Goal: Information Seeking & Learning: Find contact information

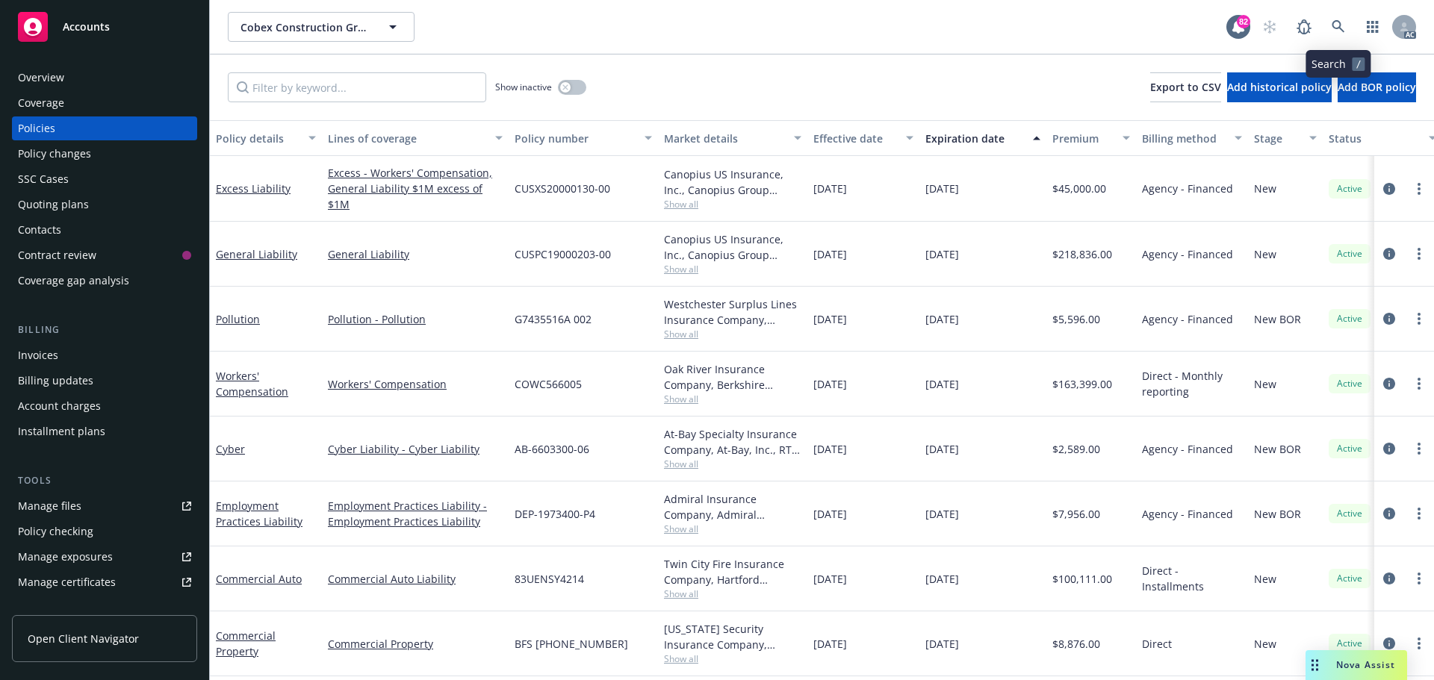
click at [1338, 26] on icon at bounding box center [1337, 26] width 13 height 13
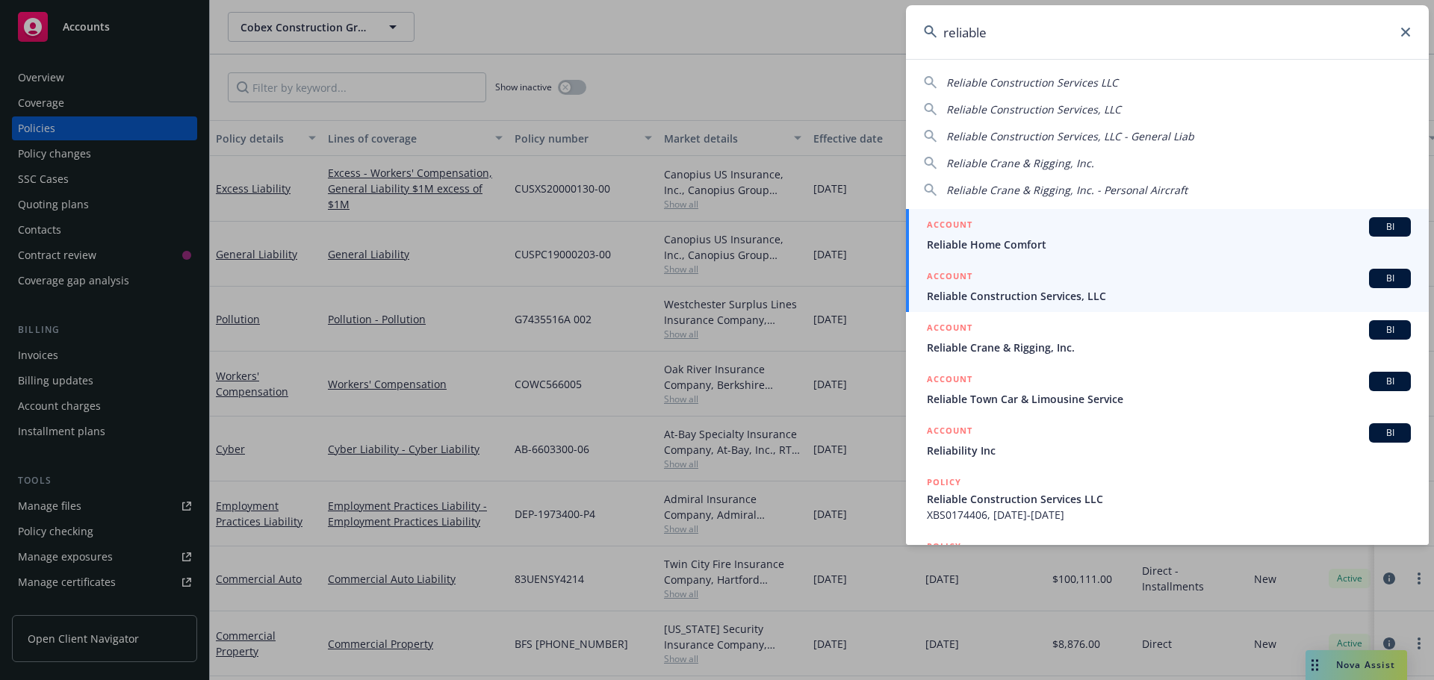
type input "reliable"
click at [1074, 296] on span "Reliable Construction Services, LLC" at bounding box center [1169, 296] width 484 height 16
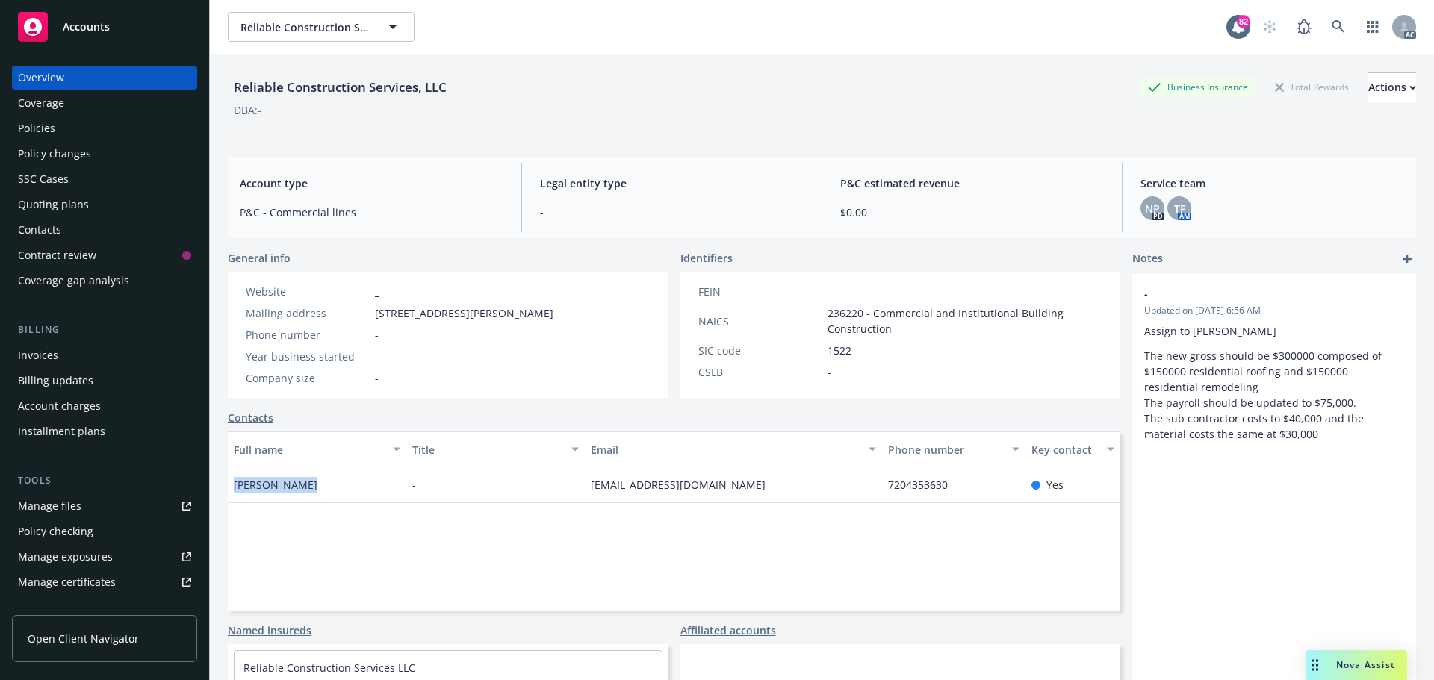
drag, startPoint x: 302, startPoint y: 486, endPoint x: 232, endPoint y: 490, distance: 69.6
click at [232, 490] on div "[PERSON_NAME]" at bounding box center [317, 485] width 178 height 36
copy span "[PERSON_NAME]"
drag, startPoint x: 805, startPoint y: 480, endPoint x: 577, endPoint y: 483, distance: 228.5
click at [577, 483] on div "[PERSON_NAME] - [EMAIL_ADDRESS][DOMAIN_NAME] 7204353630 Yes" at bounding box center [674, 485] width 892 height 36
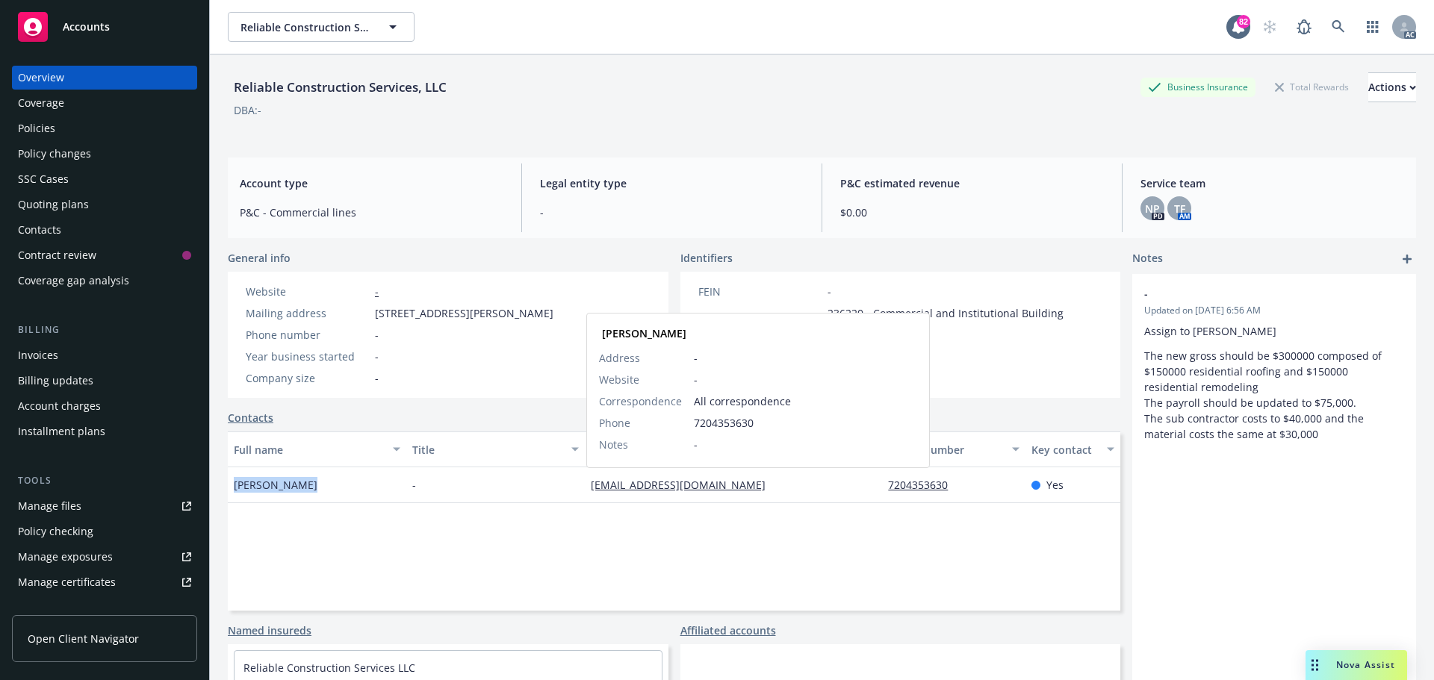
copy div "[EMAIL_ADDRESS][DOMAIN_NAME]"
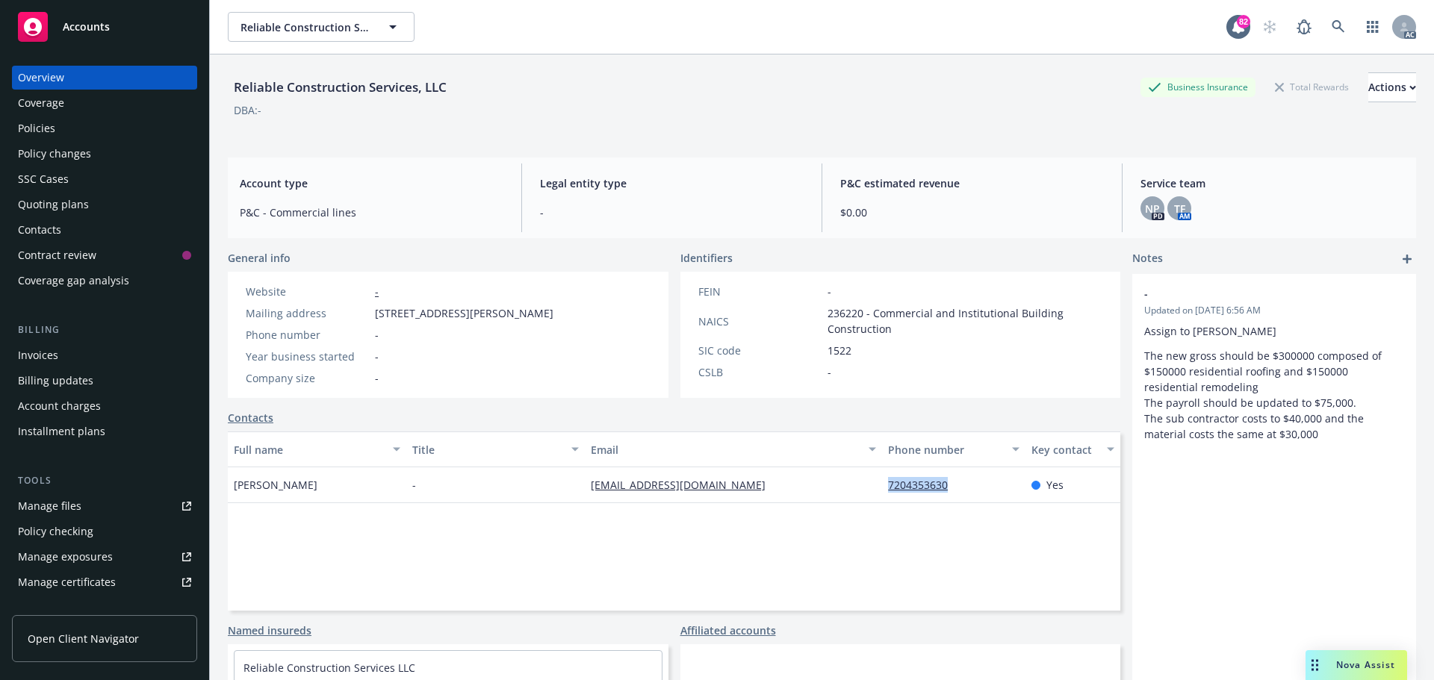
drag, startPoint x: 959, startPoint y: 484, endPoint x: 877, endPoint y: 485, distance: 81.4
click at [882, 485] on div "7204353630" at bounding box center [953, 485] width 143 height 36
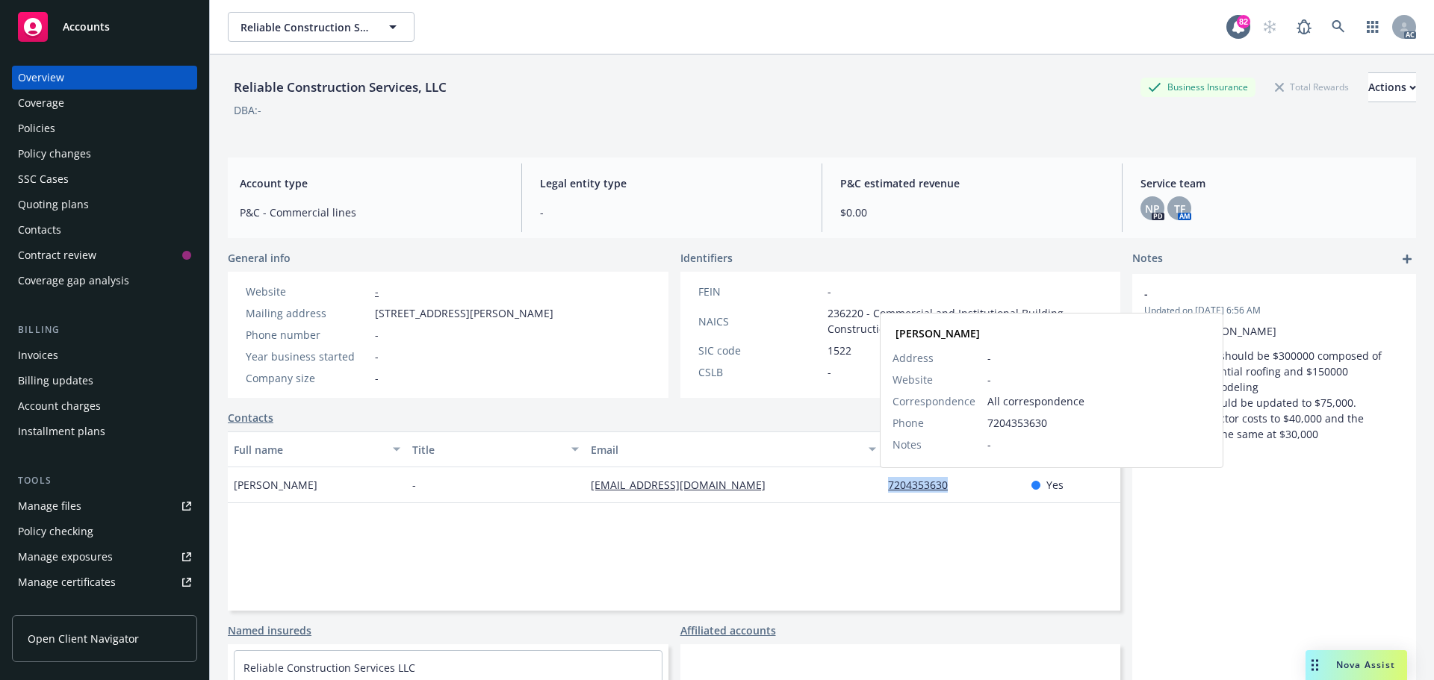
copy link "7204353630"
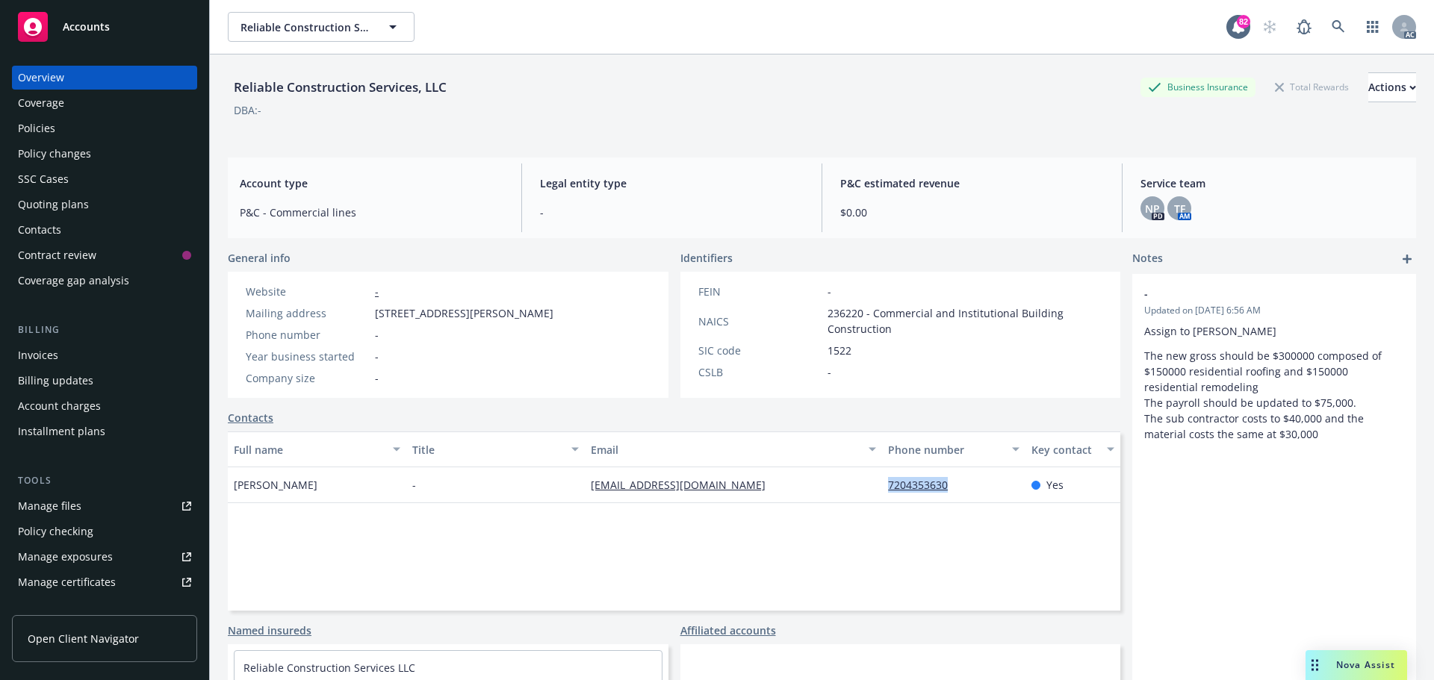
click at [61, 125] on div "Policies" at bounding box center [104, 128] width 173 height 24
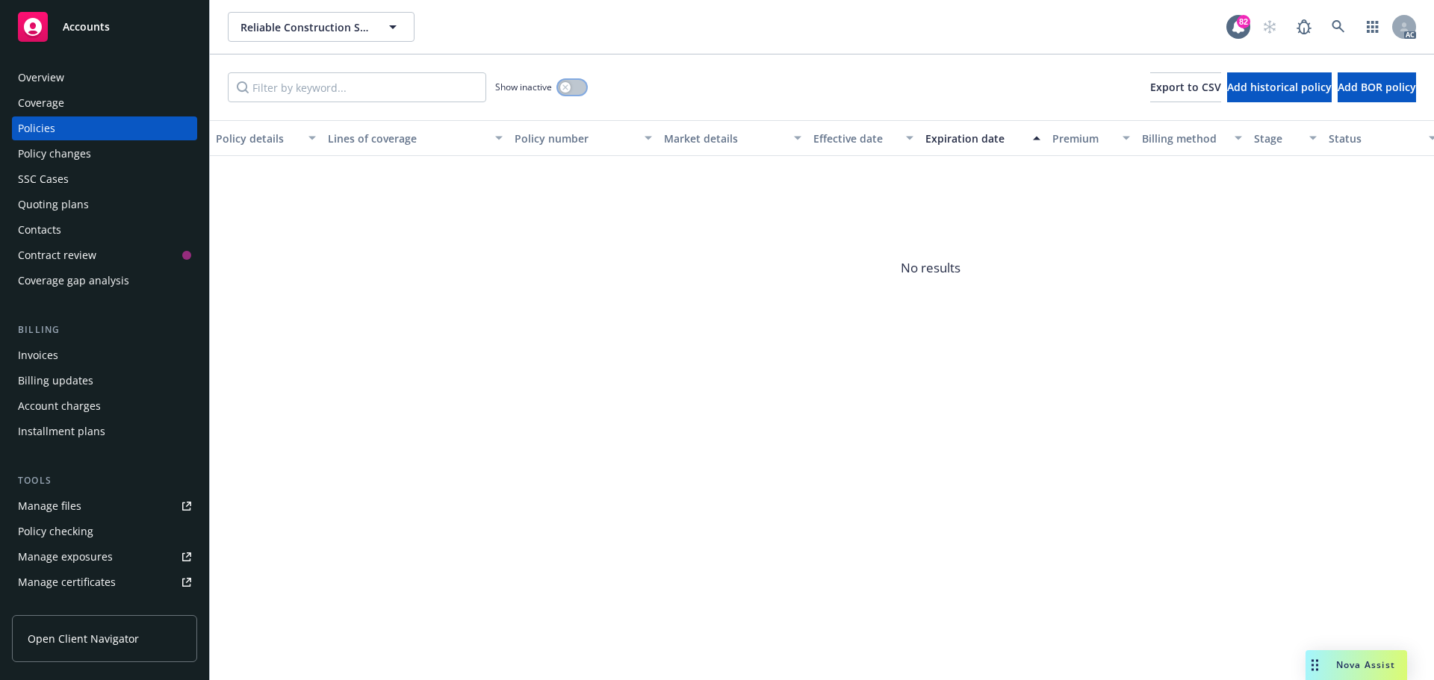
click at [577, 81] on button "button" at bounding box center [572, 87] width 28 height 15
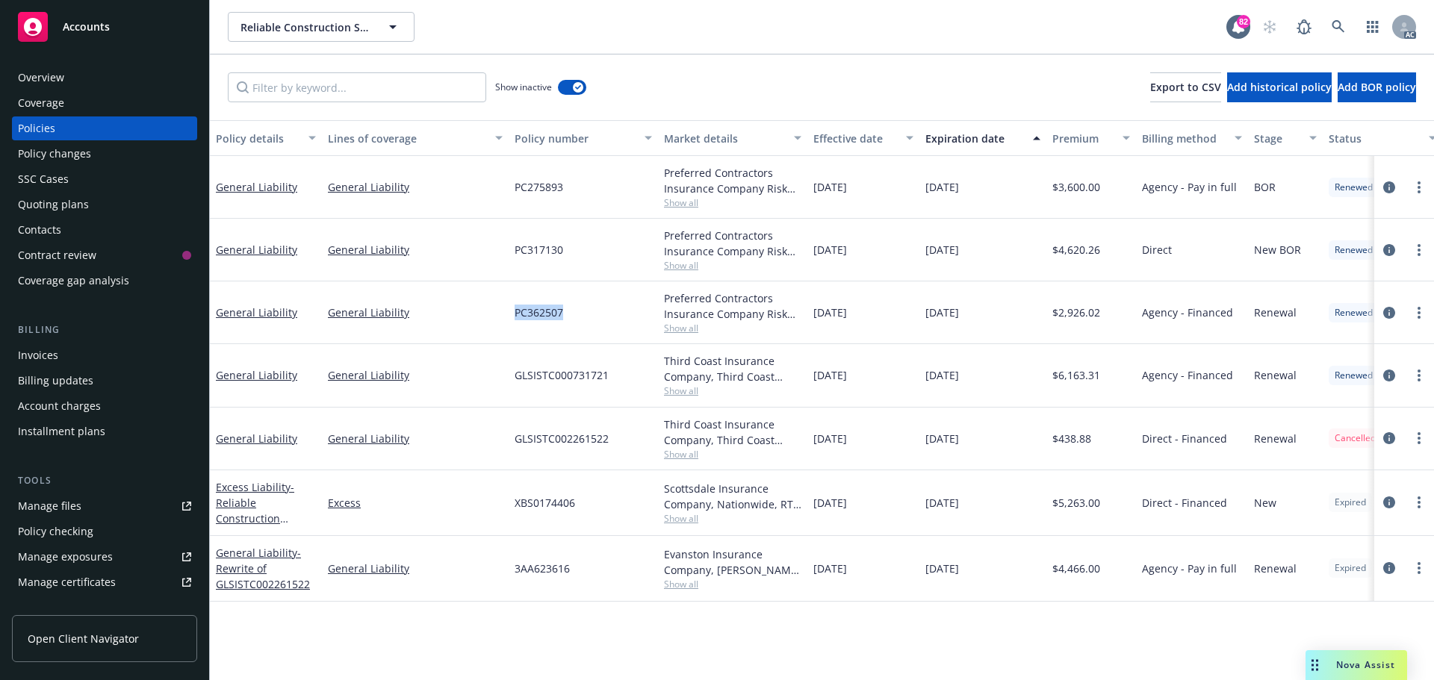
drag, startPoint x: 574, startPoint y: 313, endPoint x: 512, endPoint y: 313, distance: 62.0
click at [512, 313] on div "PC362507" at bounding box center [583, 313] width 149 height 63
copy span "PC362507"
click at [686, 329] on span "Show all" at bounding box center [732, 328] width 137 height 13
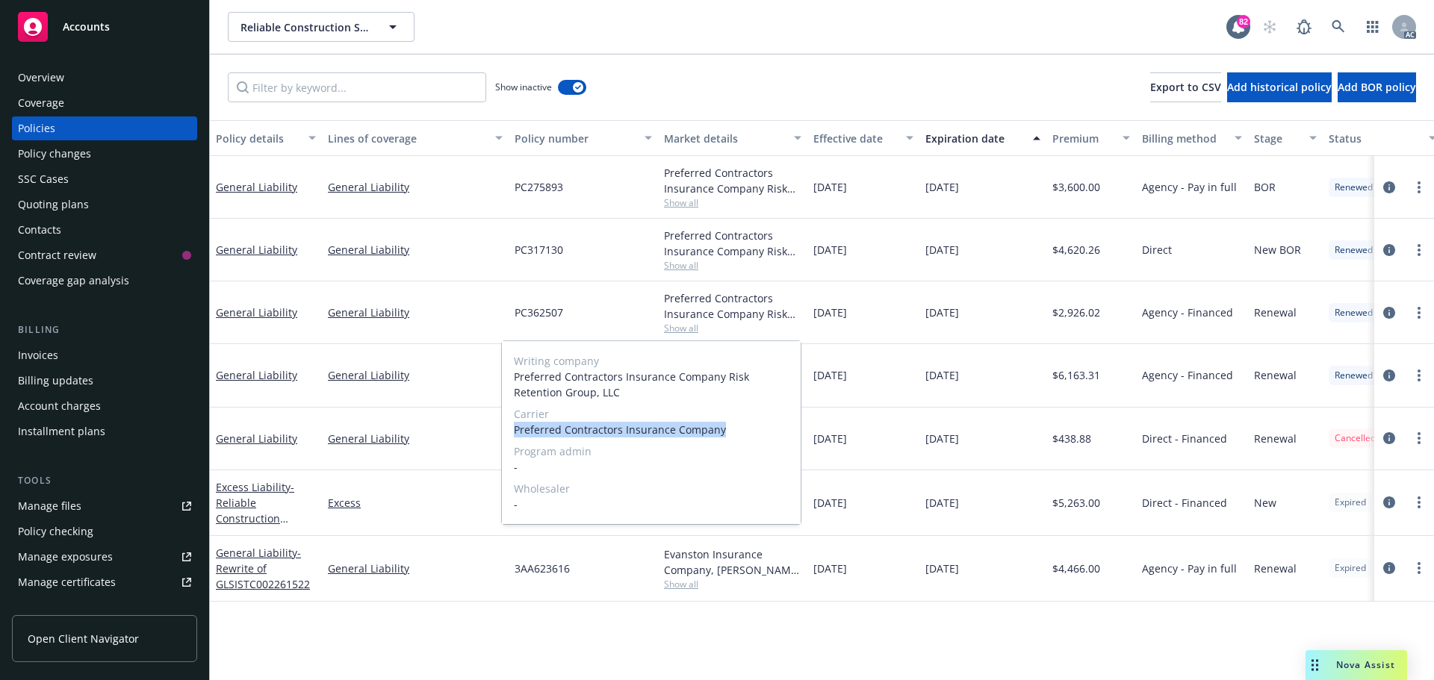
drag, startPoint x: 731, startPoint y: 430, endPoint x: 511, endPoint y: 435, distance: 220.3
click at [511, 435] on div "Writing company Preferred Contractors Insurance Company Risk Retention Group, L…" at bounding box center [651, 432] width 299 height 183
copy span "Preferred Contractors Insurance Company"
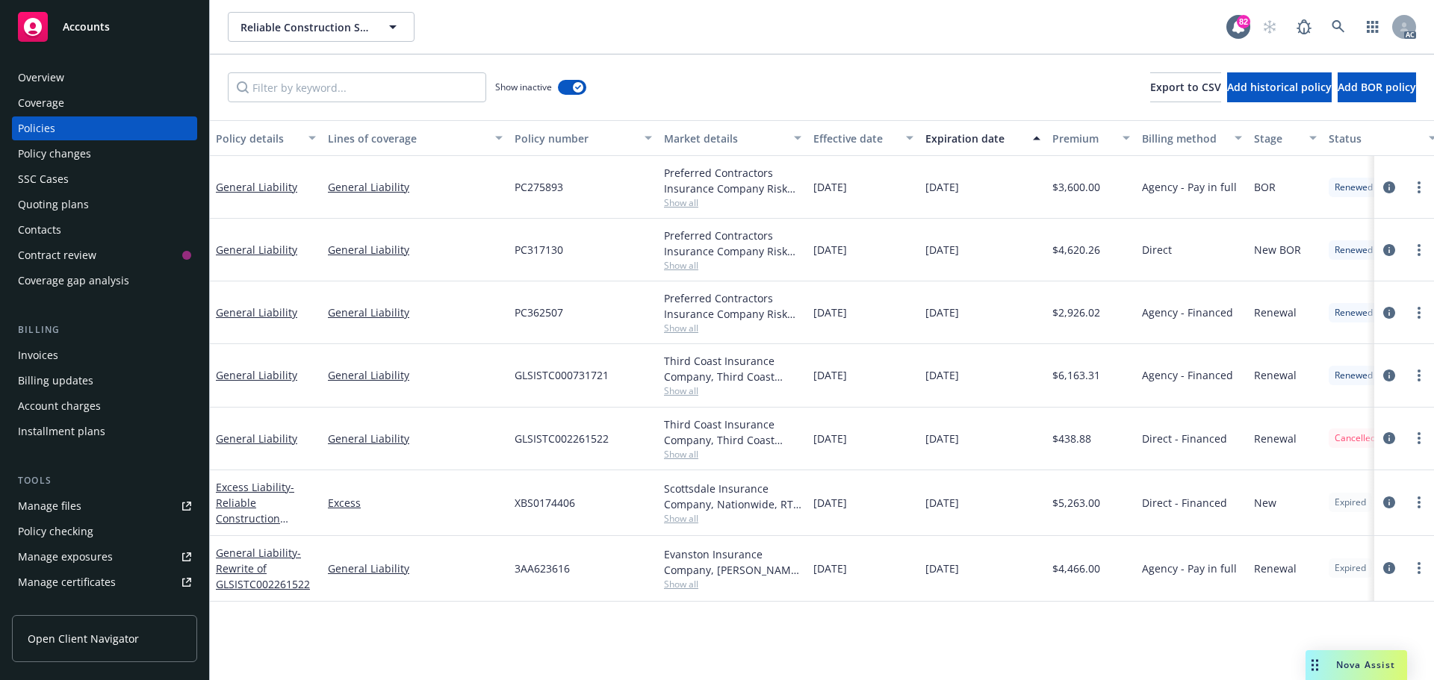
click at [72, 84] on div "Overview" at bounding box center [104, 78] width 173 height 24
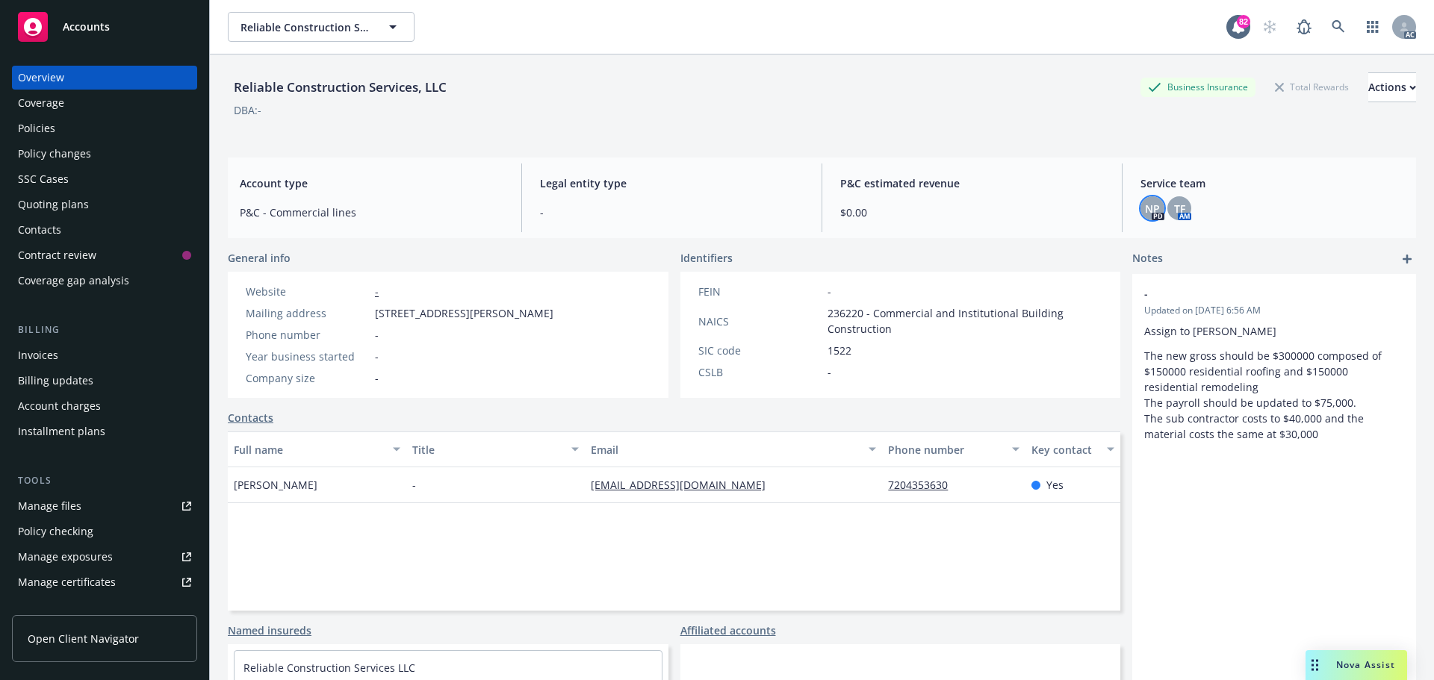
click at [1151, 211] on span "NP" at bounding box center [1152, 209] width 15 height 16
click at [1177, 208] on div "TF" at bounding box center [1179, 208] width 24 height 24
click at [68, 124] on div "Policies" at bounding box center [104, 128] width 173 height 24
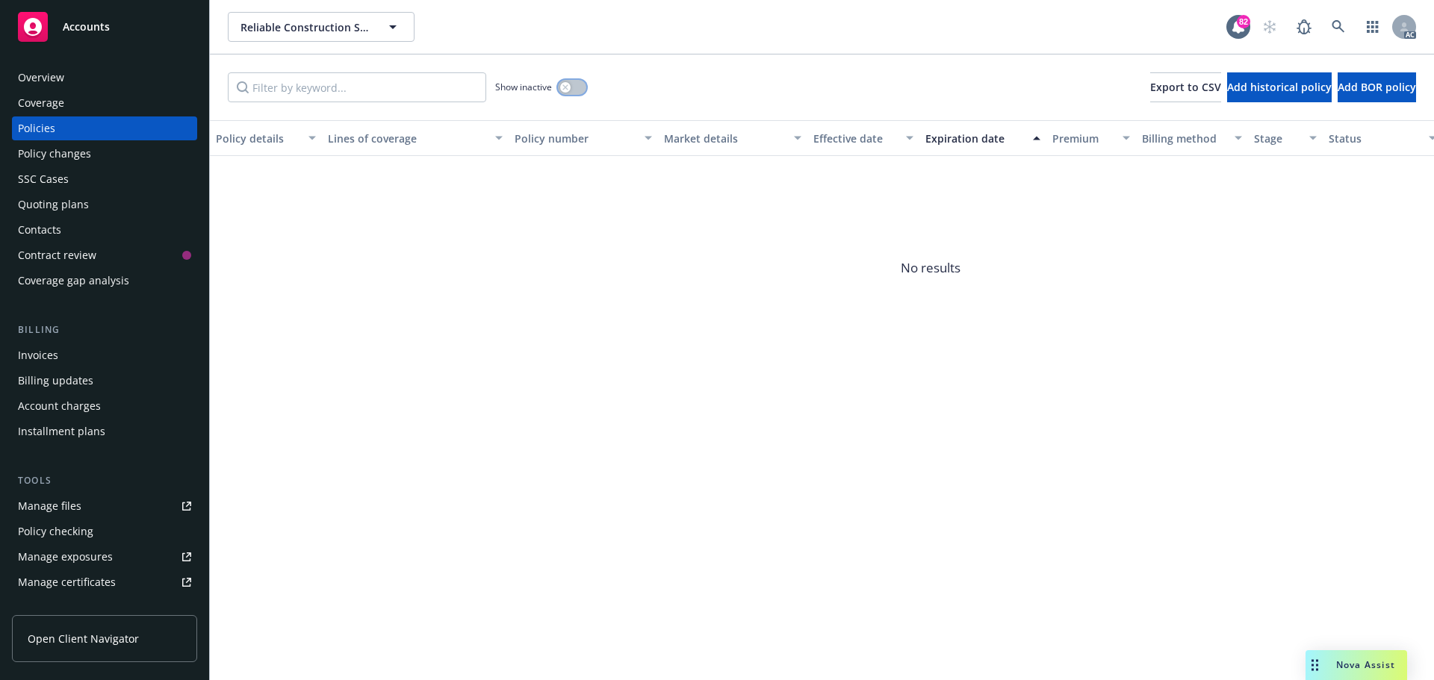
click at [582, 84] on button "button" at bounding box center [572, 87] width 28 height 15
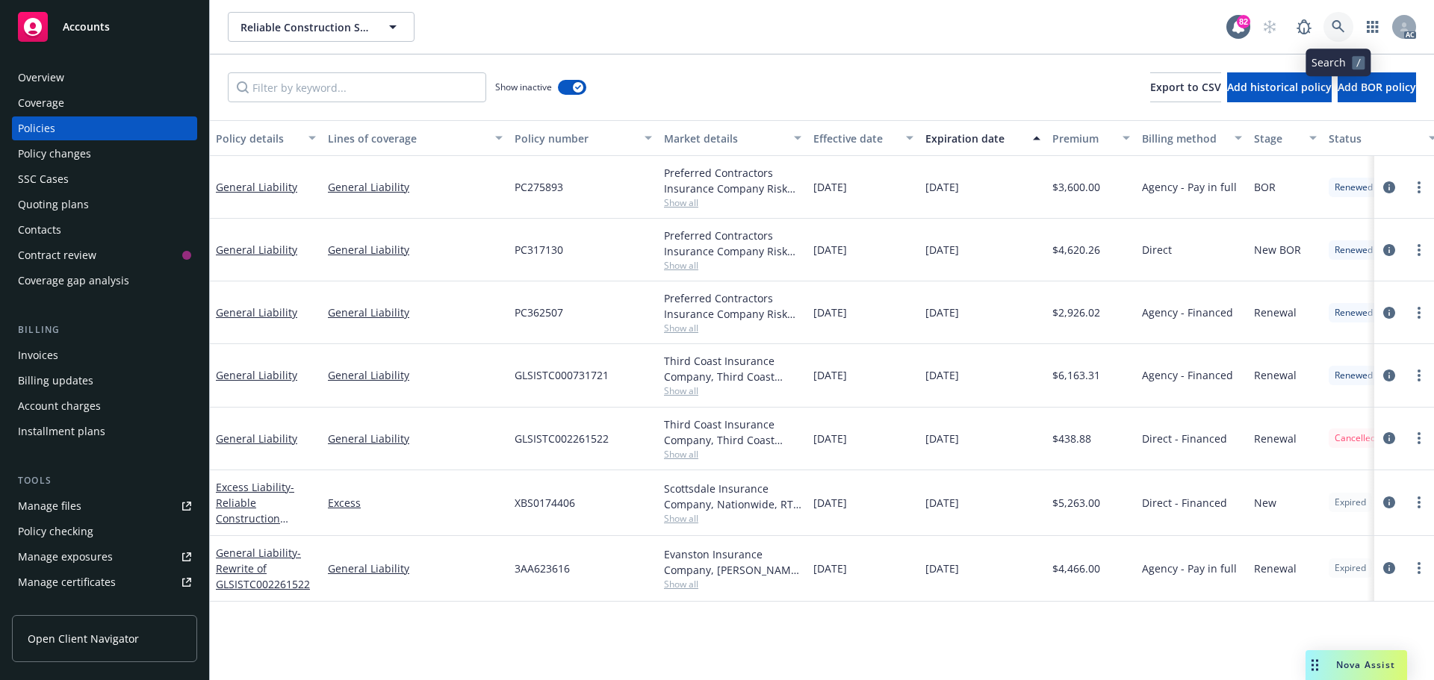
click at [1337, 25] on icon at bounding box center [1337, 26] width 13 height 13
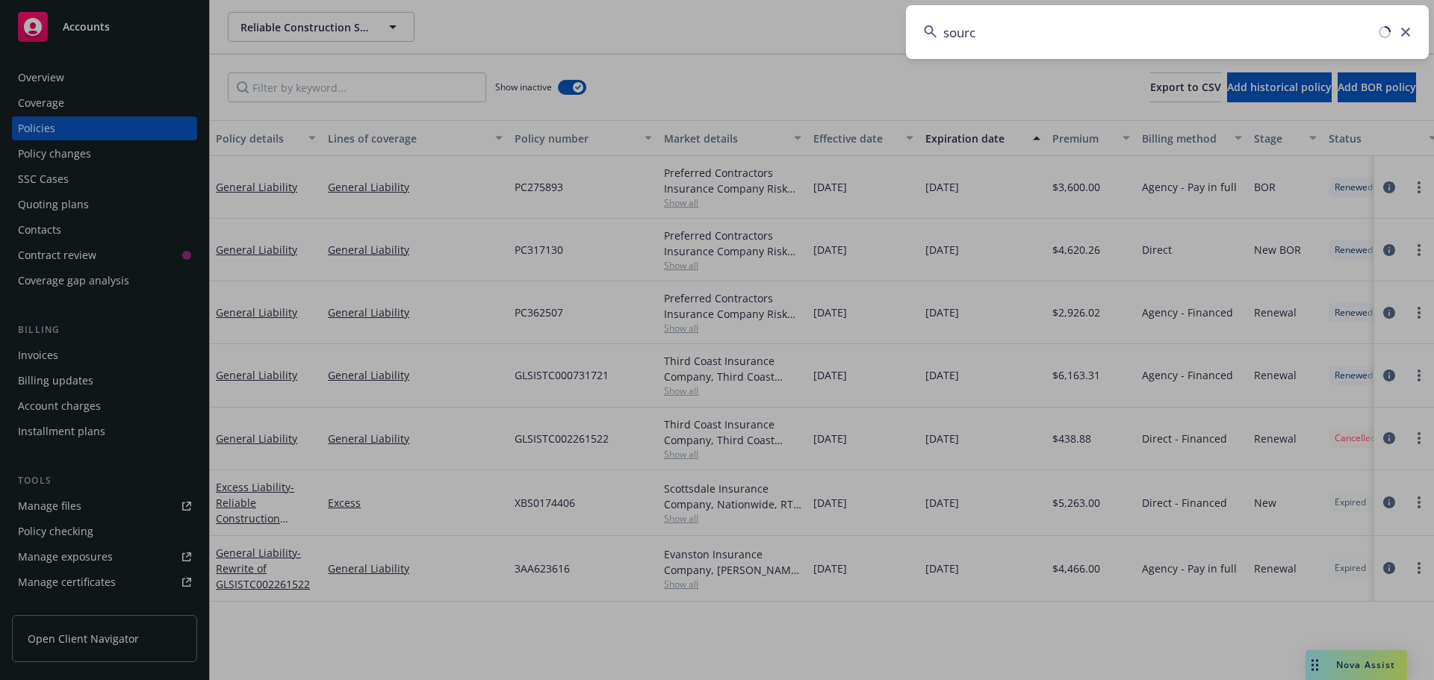
type input "source"
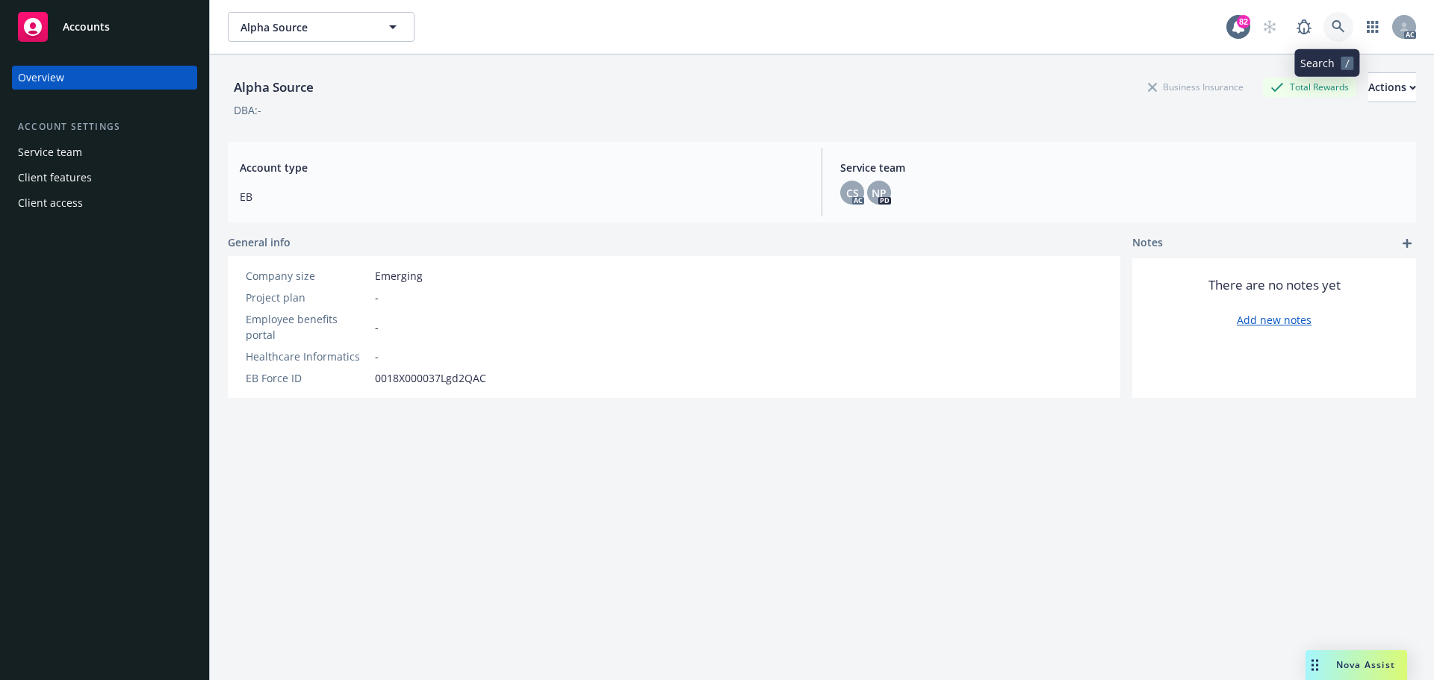
click at [1324, 19] on link at bounding box center [1338, 27] width 30 height 30
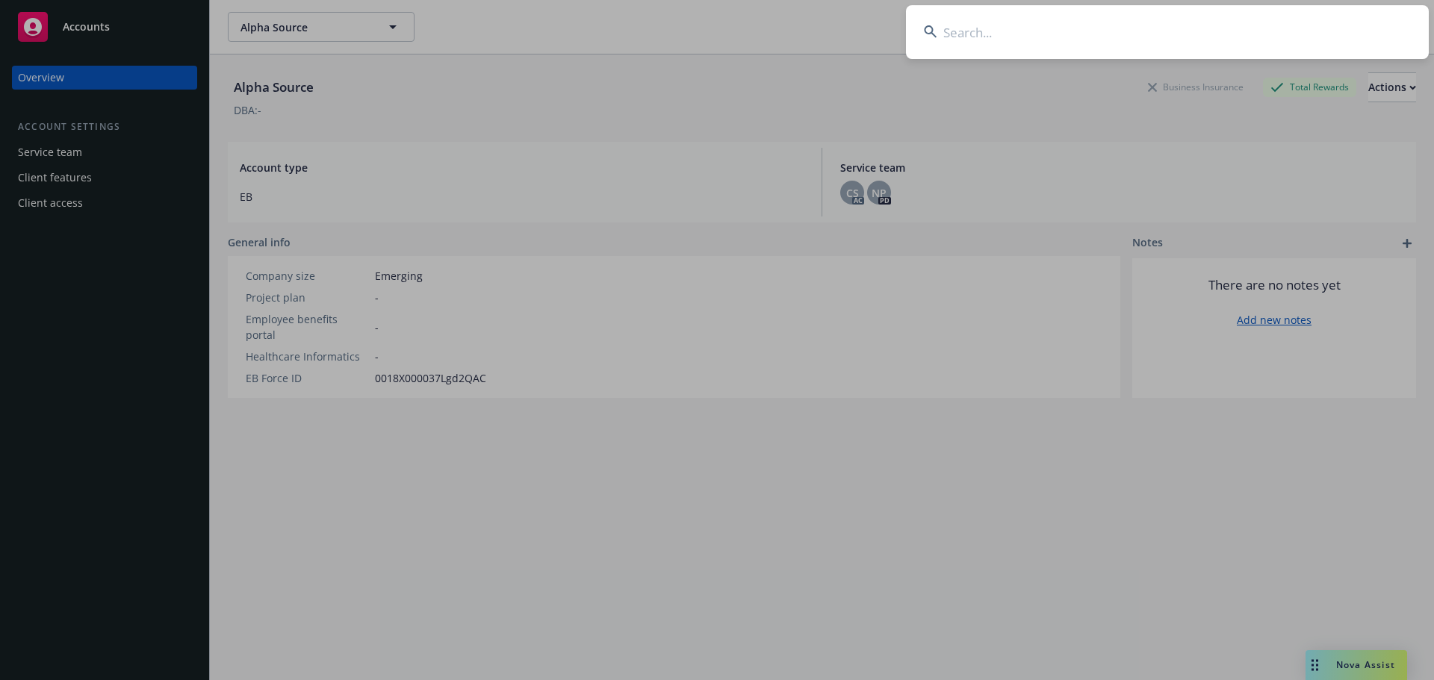
type input "[PERSON_NAME]"
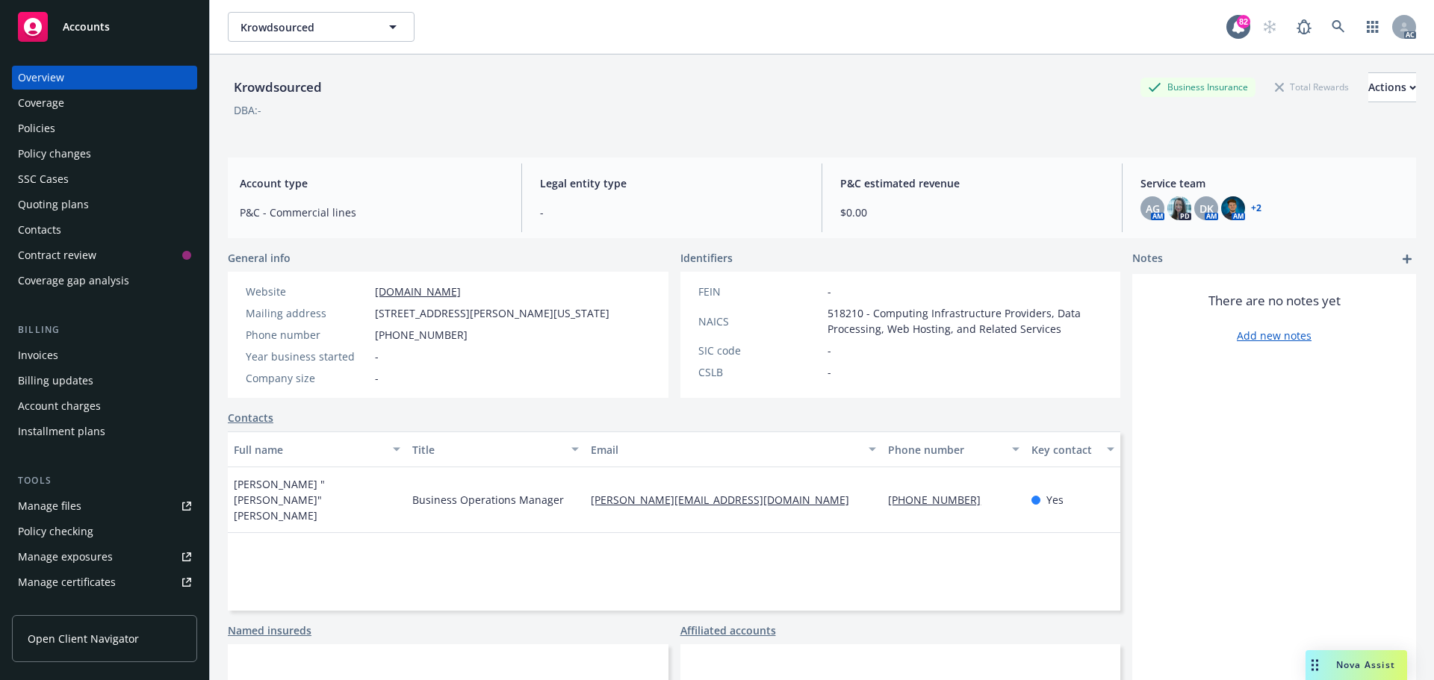
click at [43, 125] on div "Policies" at bounding box center [36, 128] width 37 height 24
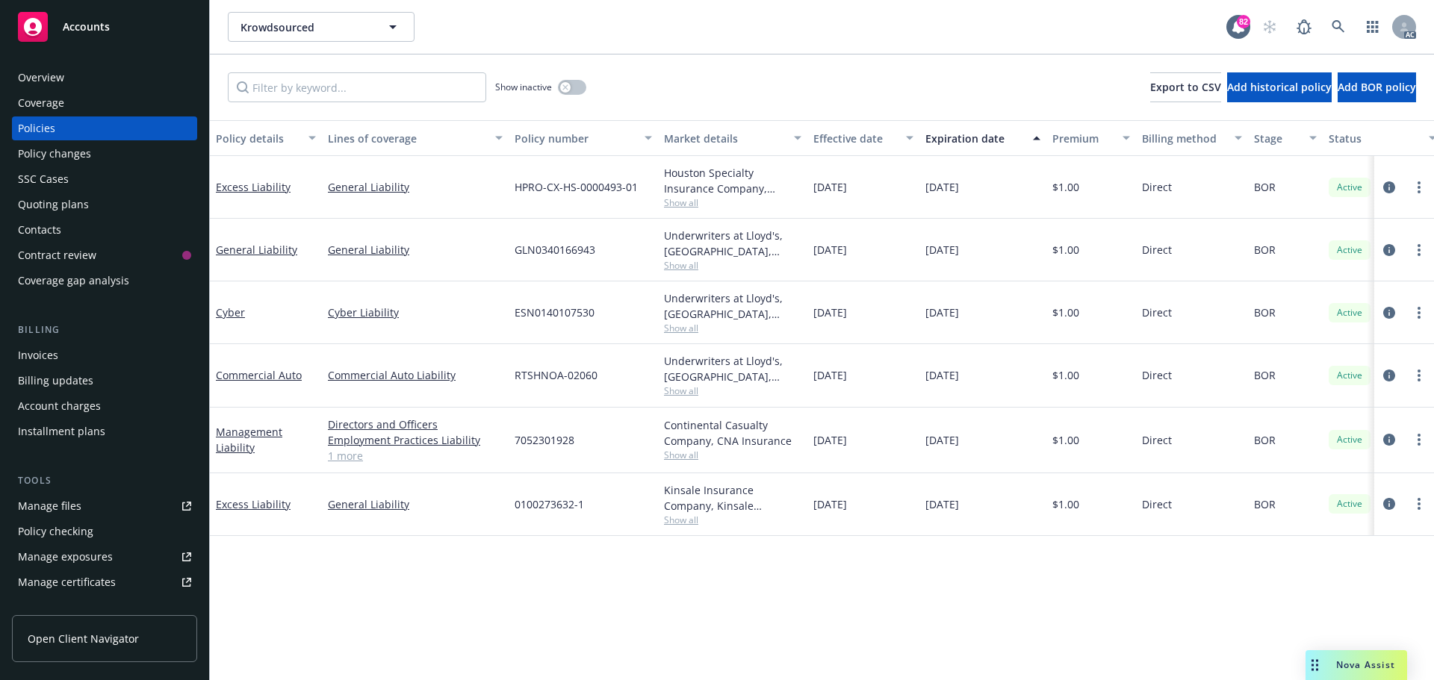
click at [352, 461] on link "1 more" at bounding box center [415, 456] width 175 height 16
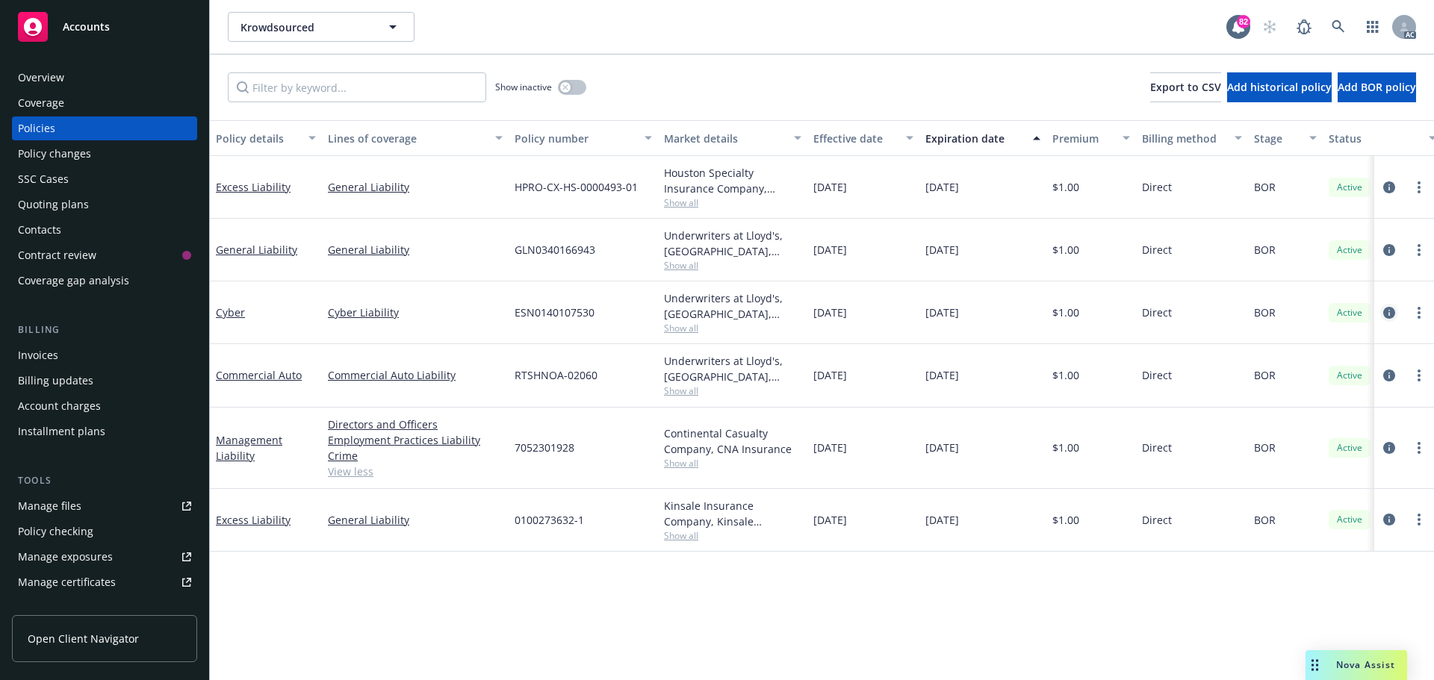
click at [1386, 315] on icon "circleInformation" at bounding box center [1389, 313] width 12 height 12
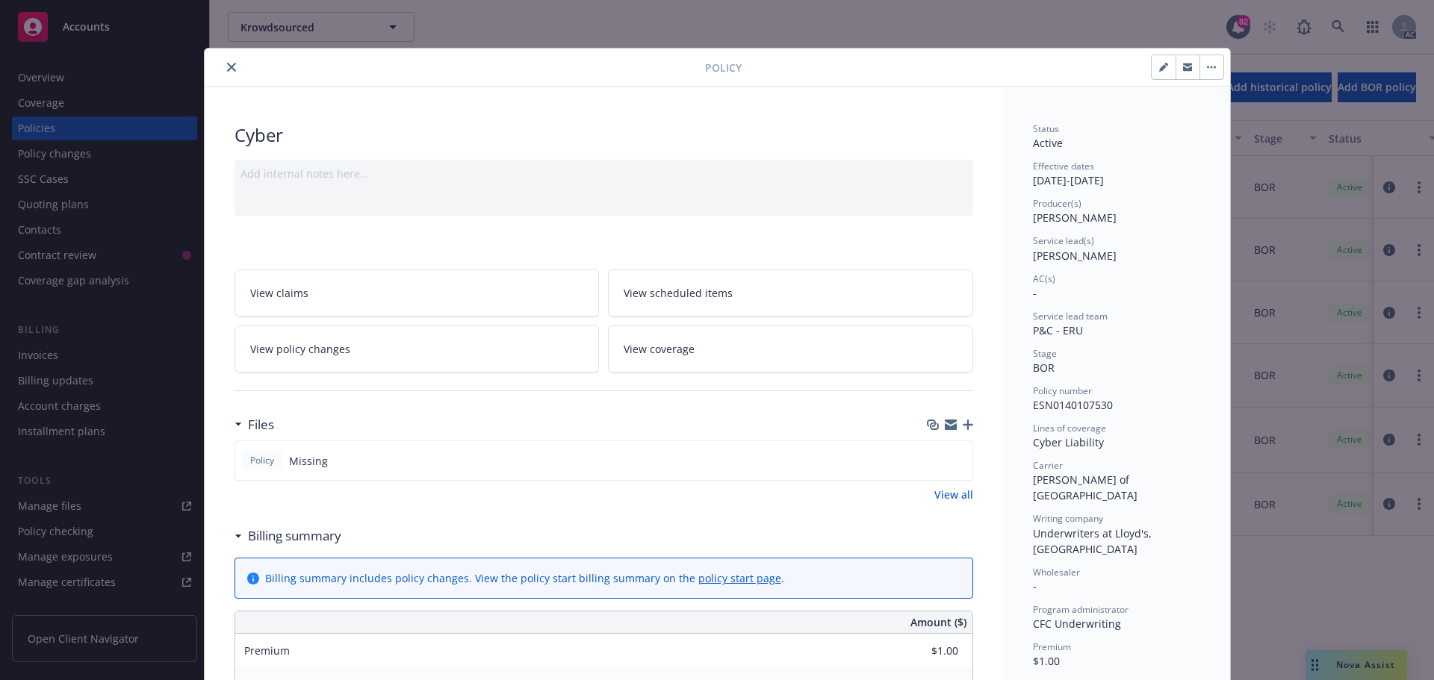
click at [227, 65] on icon "close" at bounding box center [231, 67] width 9 height 9
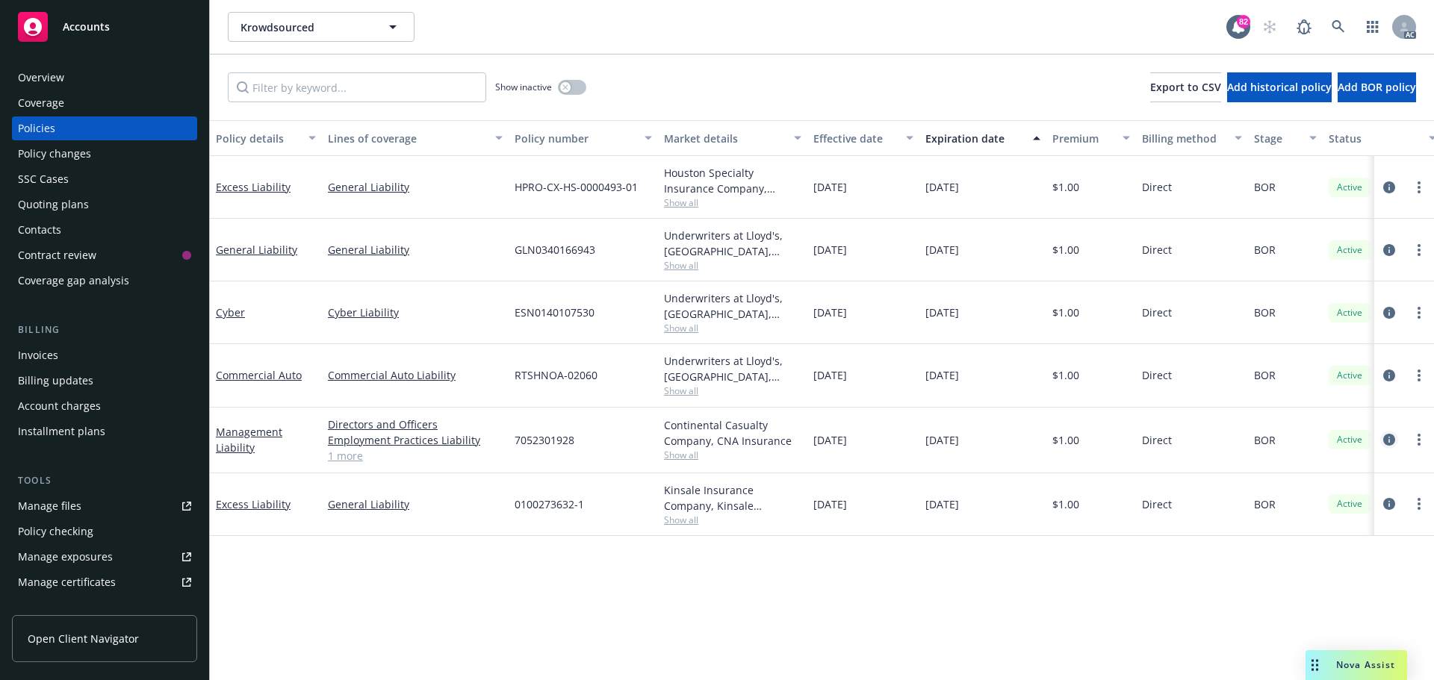
click at [1390, 438] on icon "circleInformation" at bounding box center [1389, 440] width 12 height 12
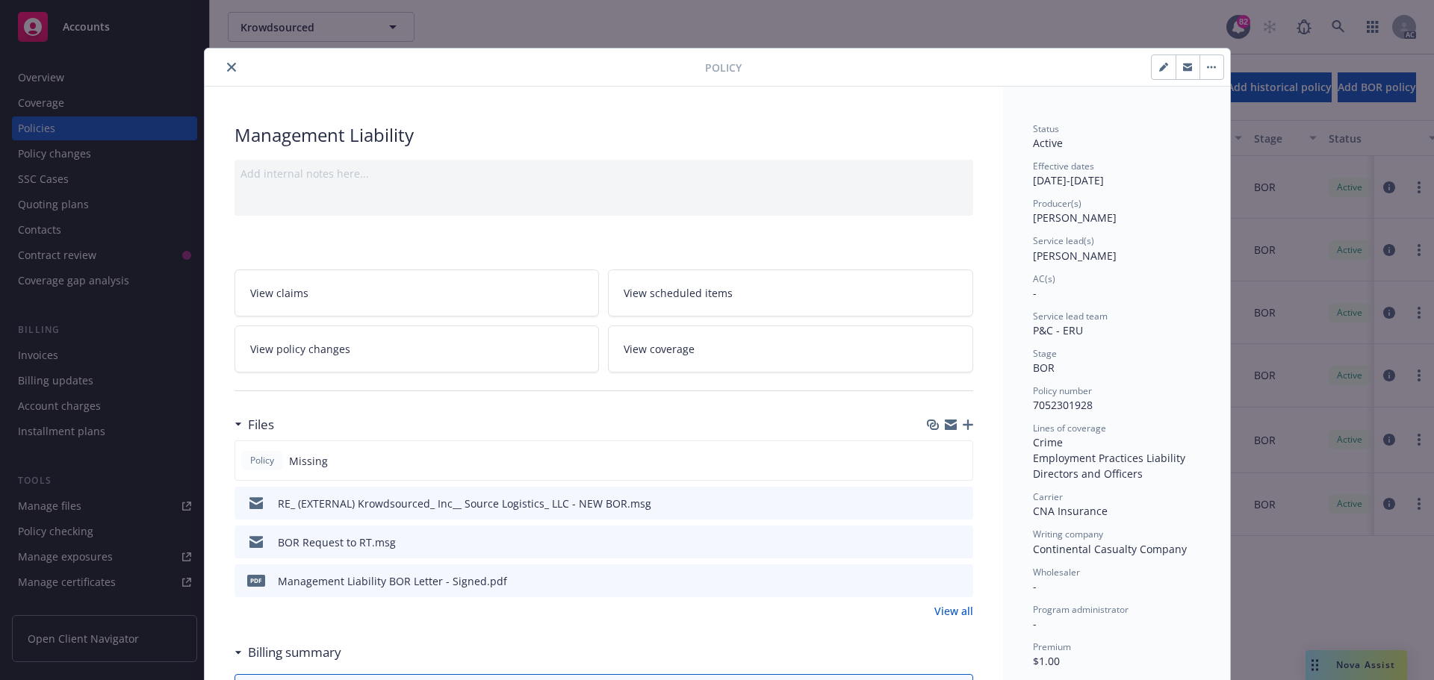
click at [223, 66] on button "close" at bounding box center [232, 67] width 18 height 18
